Goal: Book appointment/travel/reservation

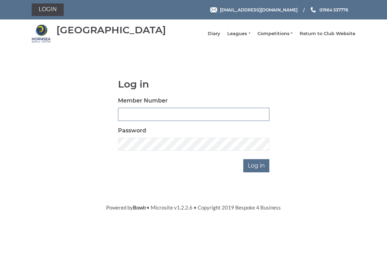
click at [145, 117] on input "Member Number" at bounding box center [193, 114] width 151 height 13
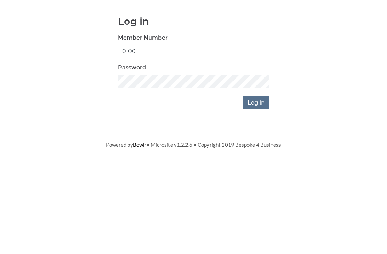
type input "0100"
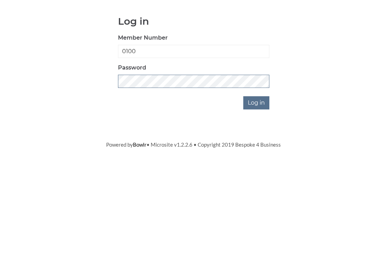
click at [257, 159] on input "Log in" at bounding box center [256, 165] width 26 height 13
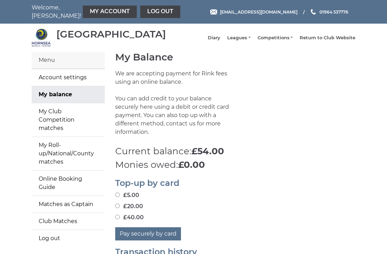
click at [220, 38] on li "Diary" at bounding box center [210, 37] width 19 height 13
click at [220, 41] on link "Diary" at bounding box center [214, 38] width 13 height 6
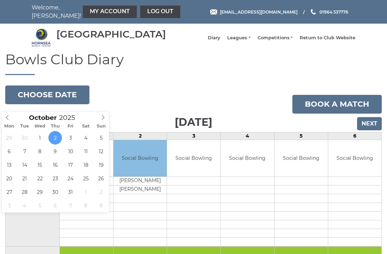
type input "2025-10-14"
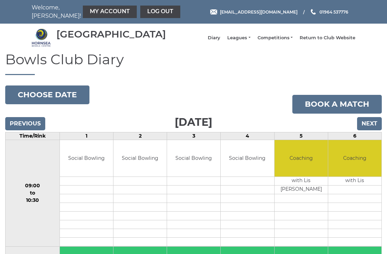
click at [374, 130] on input "Next" at bounding box center [369, 123] width 25 height 13
click at [375, 130] on input "Next" at bounding box center [369, 123] width 25 height 13
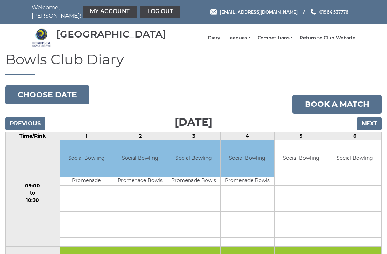
click at [369, 129] on input "Next" at bounding box center [369, 123] width 25 height 13
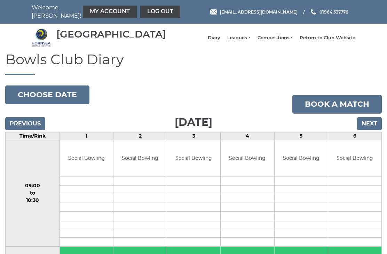
click at [371, 130] on input "Next" at bounding box center [369, 123] width 25 height 13
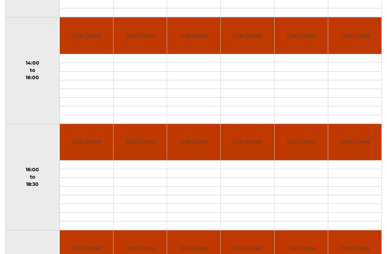
scroll to position [336, 0]
